Goal: Task Accomplishment & Management: Use online tool/utility

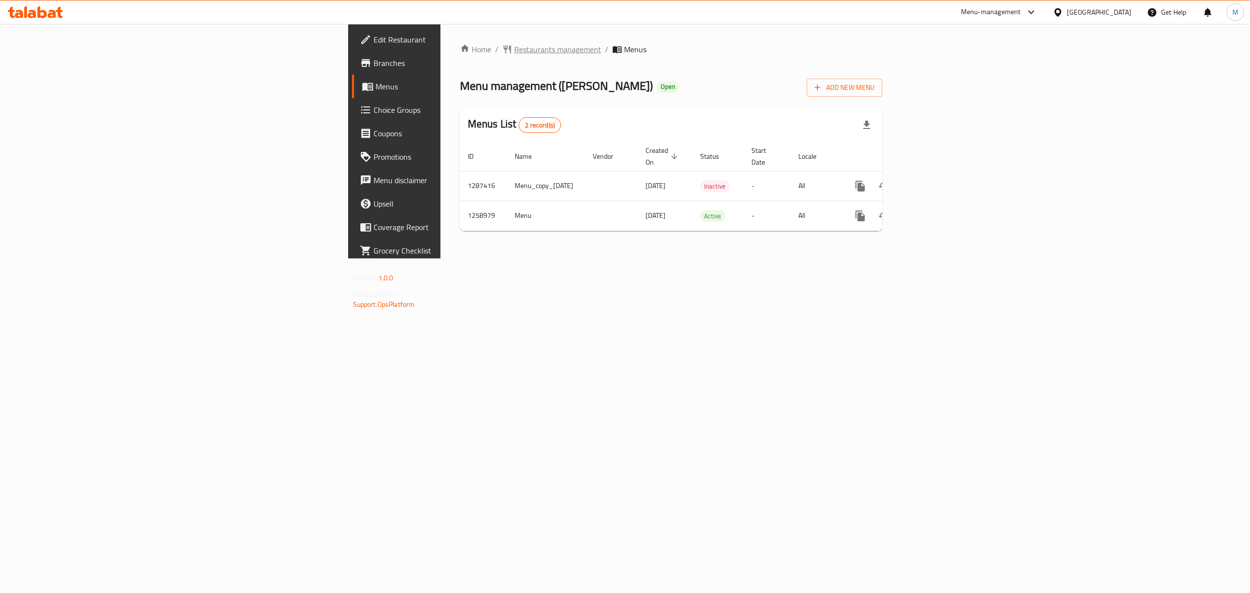
click at [514, 43] on span "Restaurants management" at bounding box center [557, 49] width 87 height 12
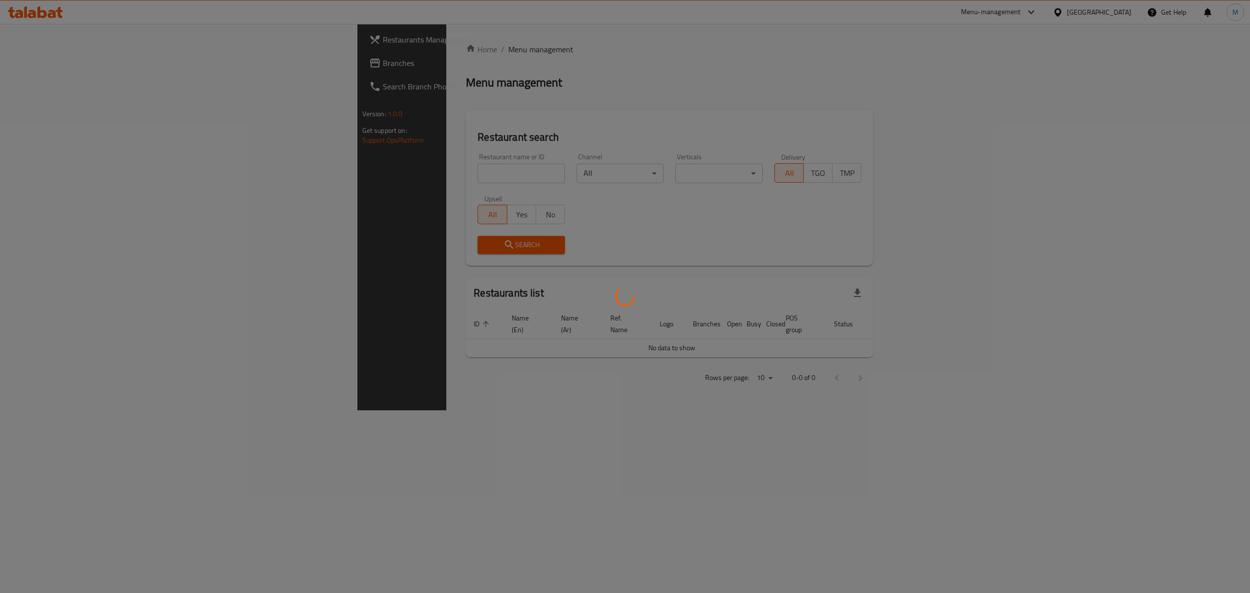
click at [416, 165] on div at bounding box center [625, 296] width 1250 height 593
click at [415, 169] on div at bounding box center [625, 296] width 1250 height 593
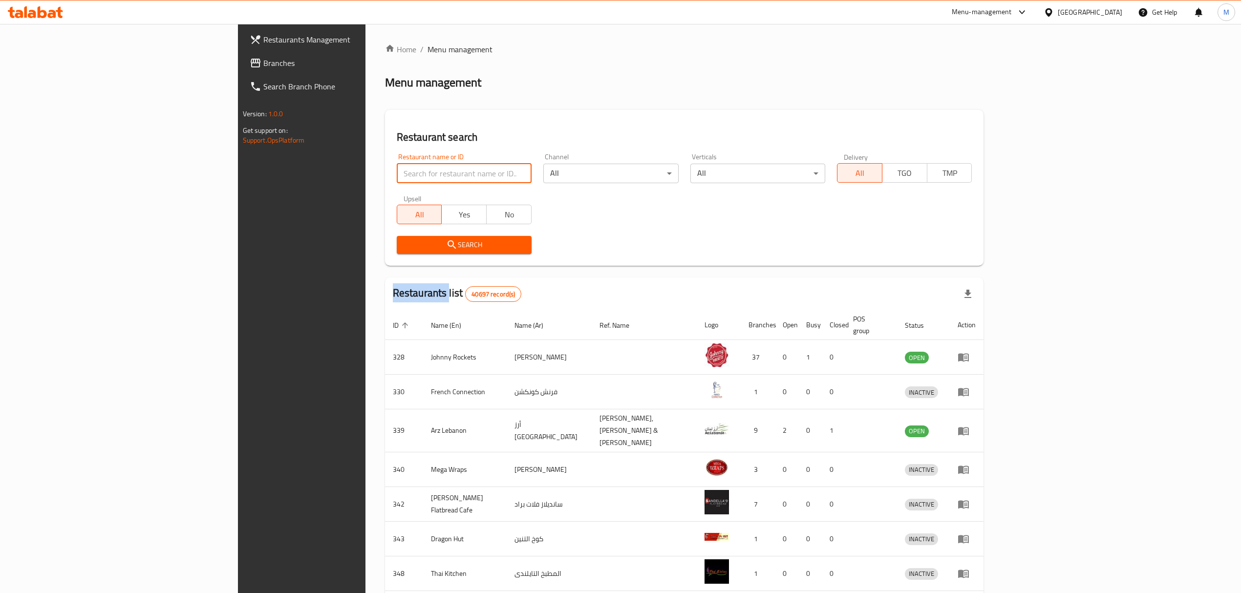
click at [415, 172] on input "search" at bounding box center [464, 174] width 135 height 20
type input "noor al mandi"
click button "Search" at bounding box center [464, 245] width 135 height 18
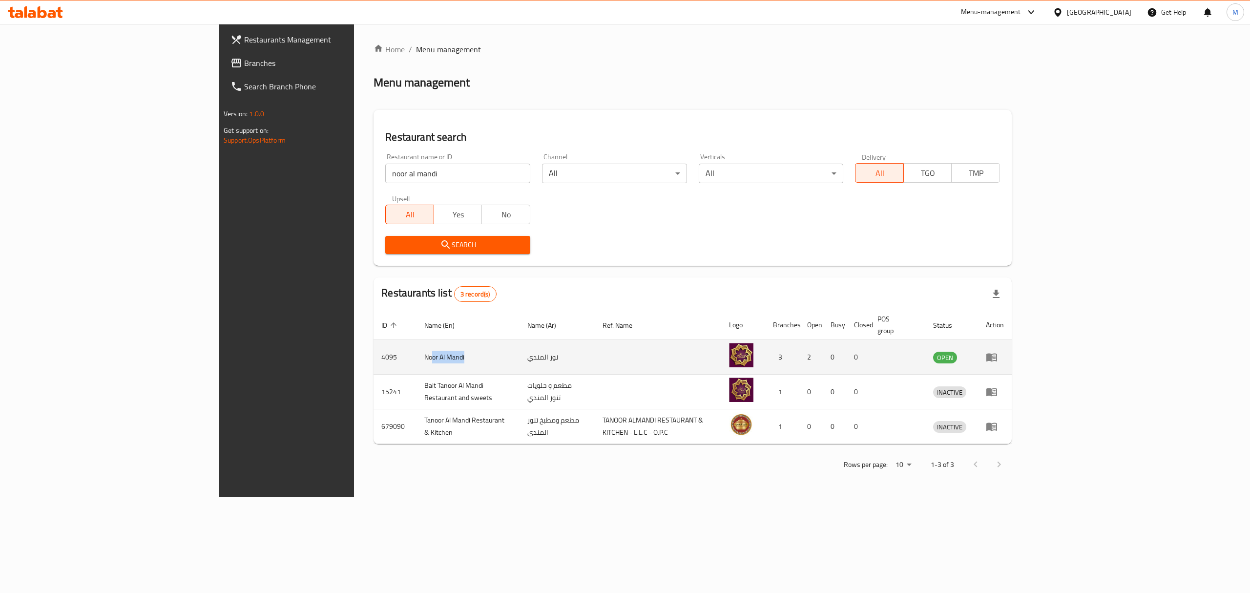
drag, startPoint x: 294, startPoint y: 347, endPoint x: 337, endPoint y: 347, distance: 43.0
click at [417, 347] on td "Noor Al Mandi" at bounding box center [468, 357] width 103 height 35
click at [998, 351] on icon "enhanced table" at bounding box center [992, 357] width 12 height 12
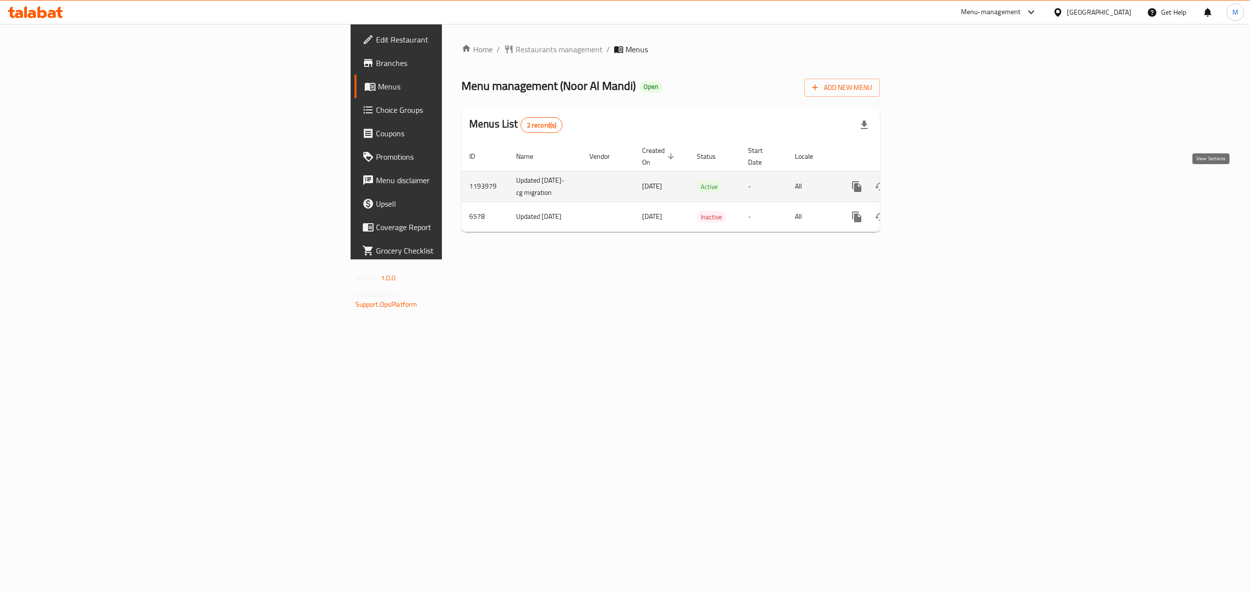
click at [933, 185] on icon "enhanced table" at bounding box center [928, 187] width 12 height 12
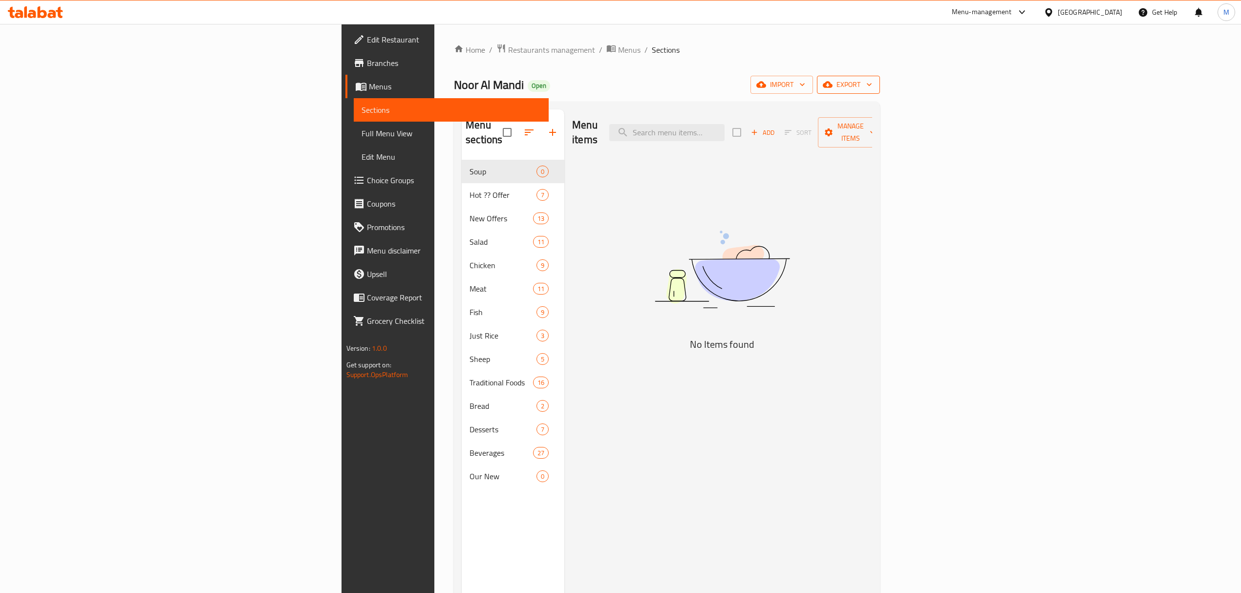
click at [880, 94] on button "export" at bounding box center [848, 85] width 63 height 18
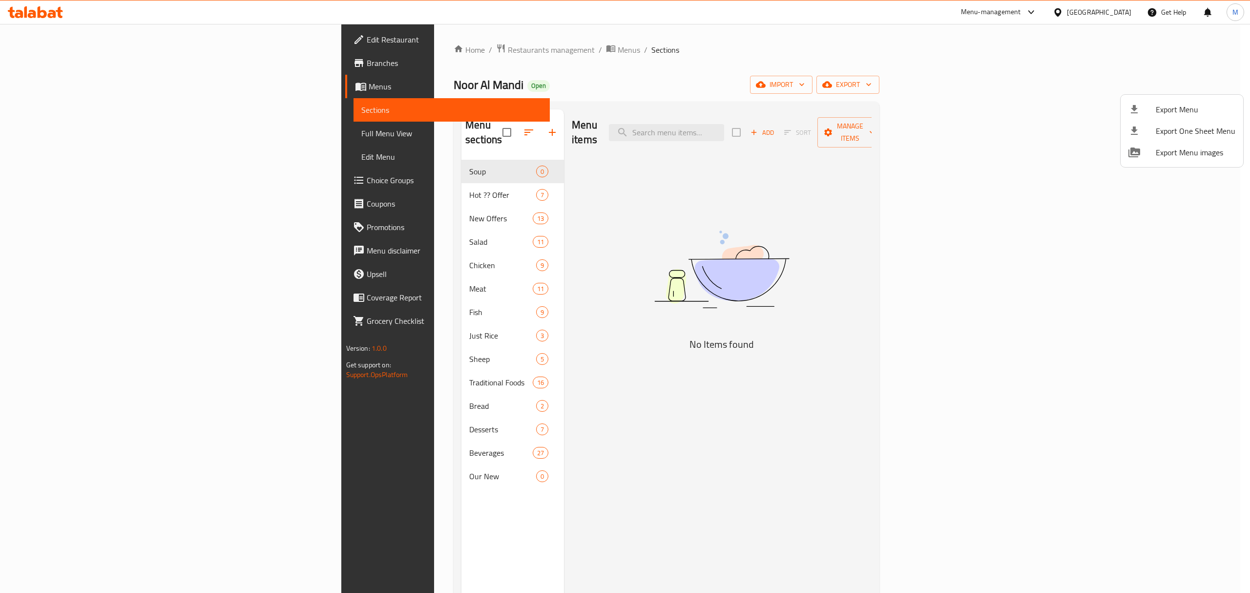
click at [1178, 82] on div at bounding box center [625, 296] width 1250 height 593
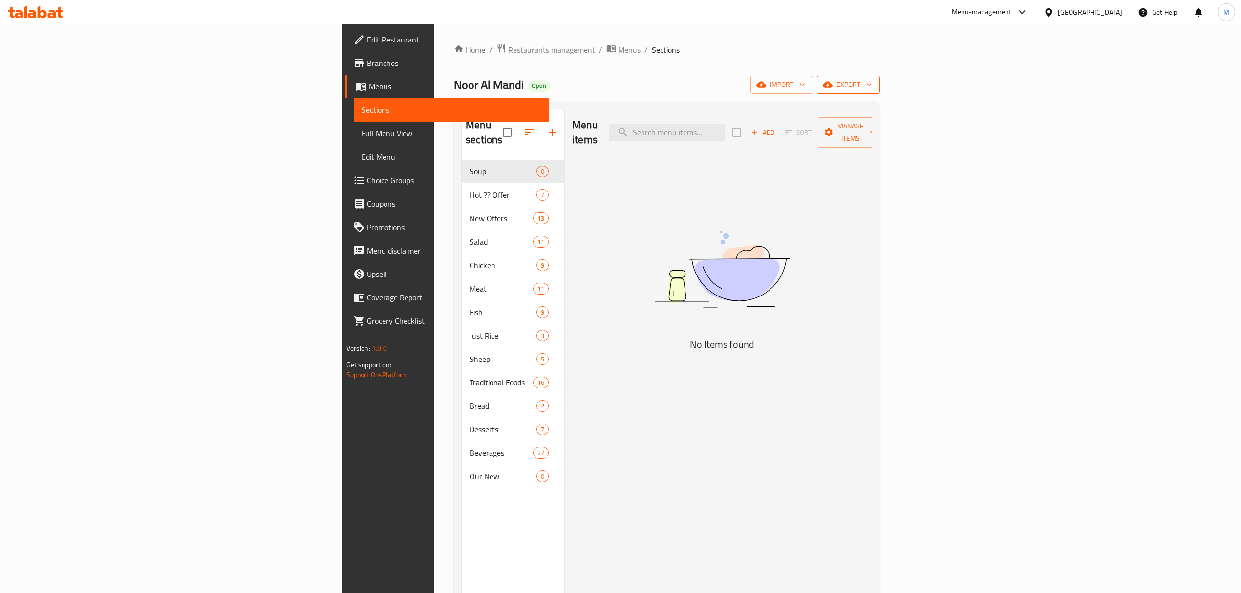
click at [872, 81] on span "export" at bounding box center [848, 85] width 47 height 12
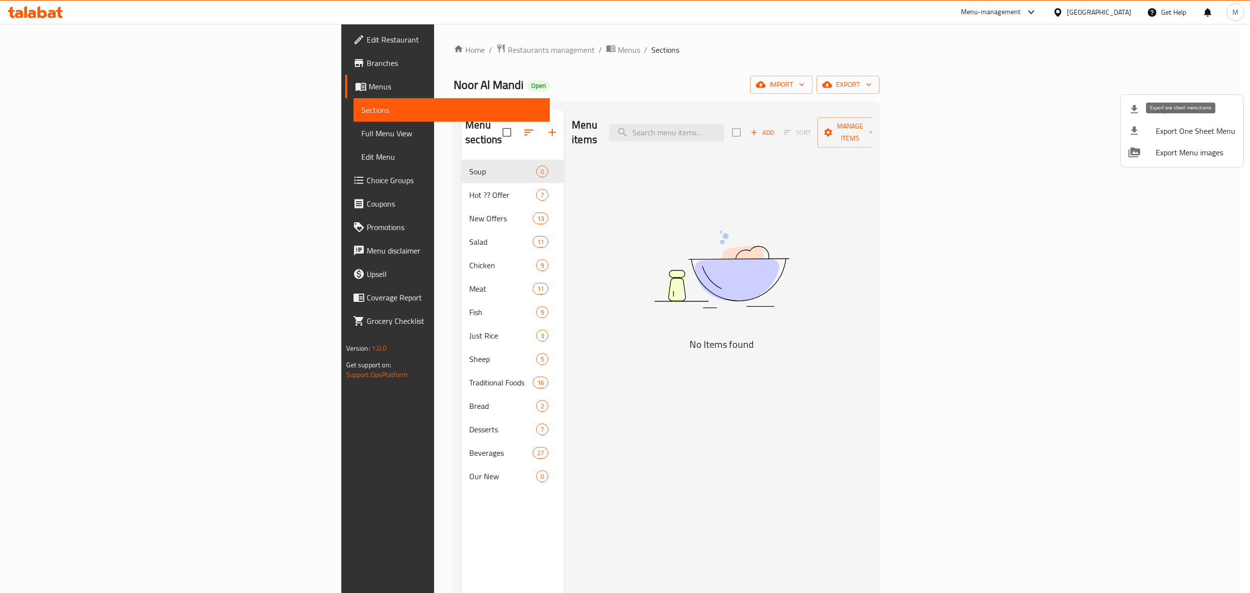
click at [1174, 133] on span "Export One Sheet Menu" at bounding box center [1196, 131] width 80 height 12
